Goal: Check status: Check status

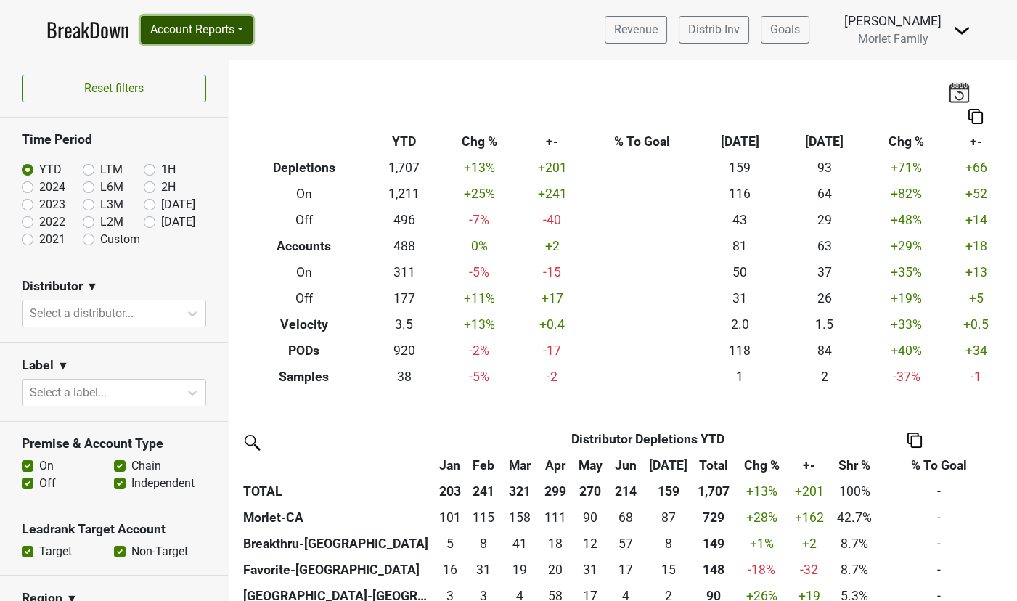
click at [200, 31] on button "Account Reports" at bounding box center [197, 30] width 112 height 28
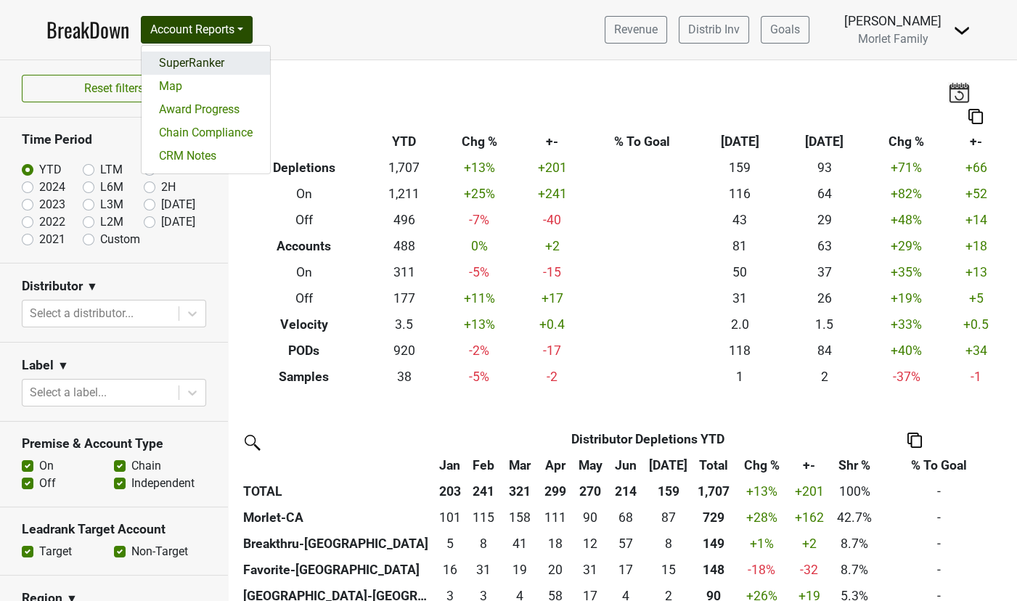
click at [192, 61] on link "SuperRanker" at bounding box center [206, 63] width 128 height 23
